Goal: Task Accomplishment & Management: Manage account settings

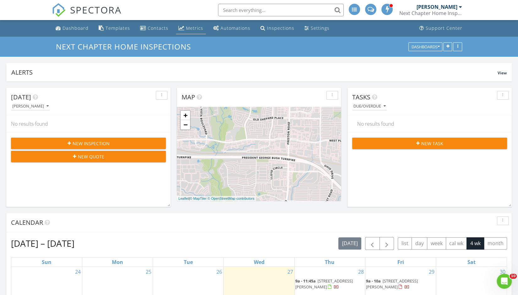
click at [193, 30] on div "Metrics" at bounding box center [194, 28] width 17 height 6
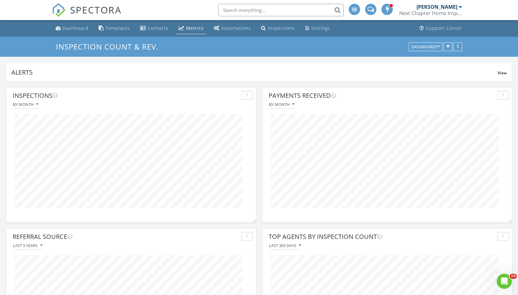
click at [460, 8] on div at bounding box center [460, 6] width 3 height 5
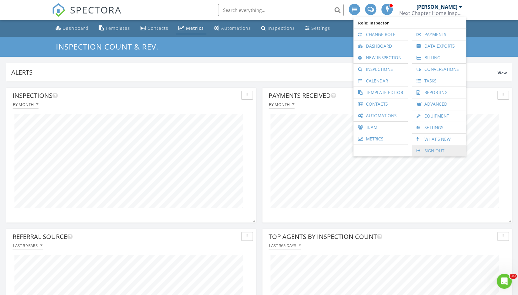
click at [429, 155] on link "Sign Out" at bounding box center [439, 150] width 48 height 11
